Goal: Check status: Check status

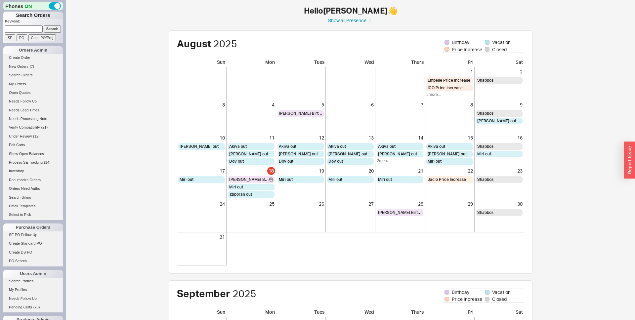
click at [24, 31] on input at bounding box center [24, 28] width 38 height 7
paste input "503920"
type input "503920"
click at [5, 40] on input "SE" at bounding box center [10, 37] width 10 height 7
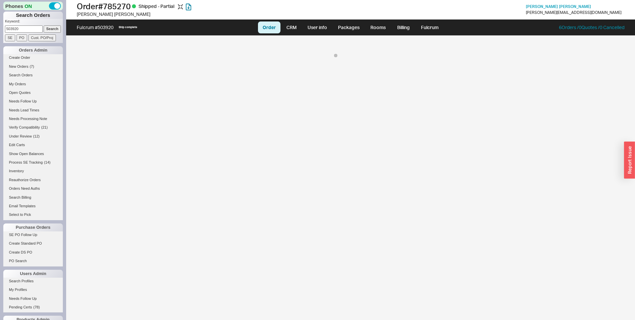
select select "LOW"
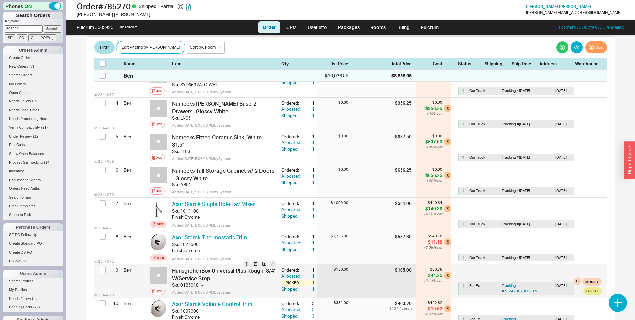
scroll to position [201, 0]
click at [292, 275] on div "Allocated:" at bounding box center [292, 277] width 21 height 6
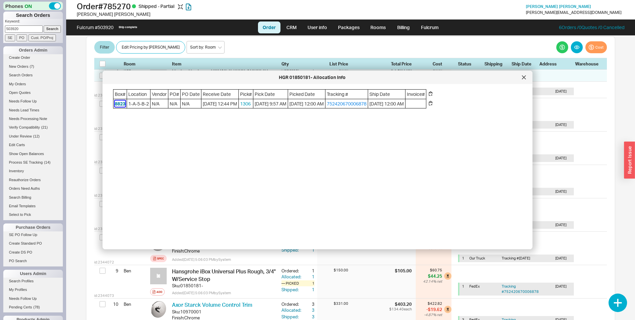
click at [120, 104] on button "8823" at bounding box center [120, 104] width 11 height 7
